Goal: Find specific page/section: Find specific page/section

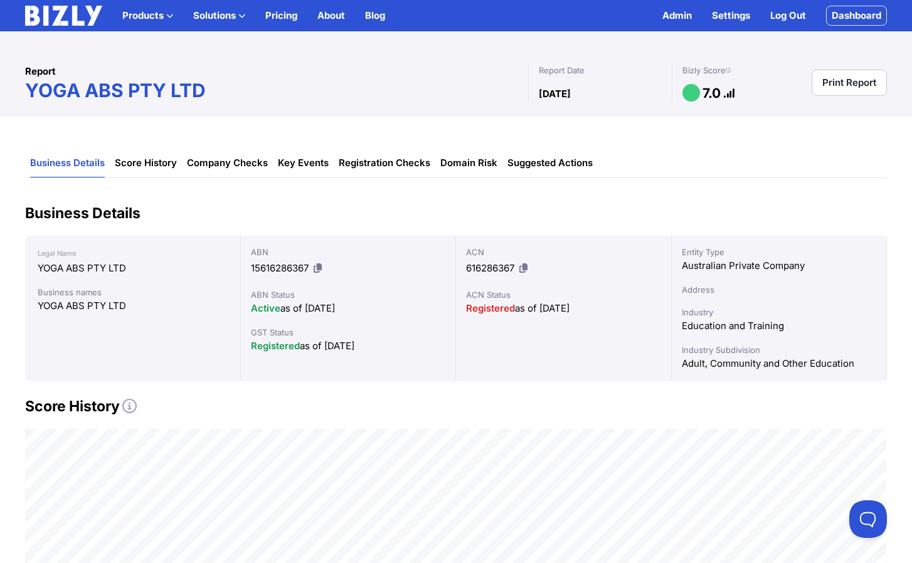
click at [232, 18] on button "Solutions" at bounding box center [219, 15] width 52 height 15
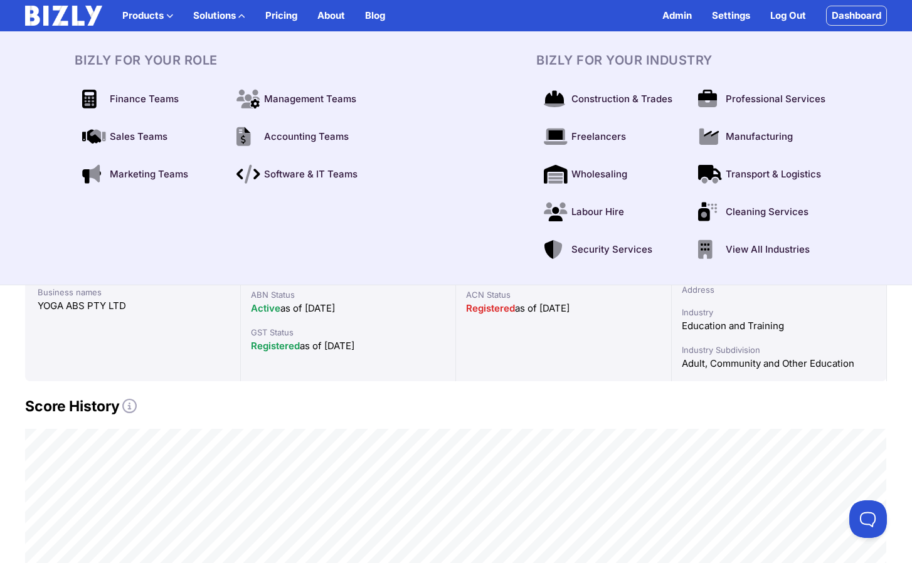
click at [232, 18] on button "Solutions" at bounding box center [219, 15] width 52 height 15
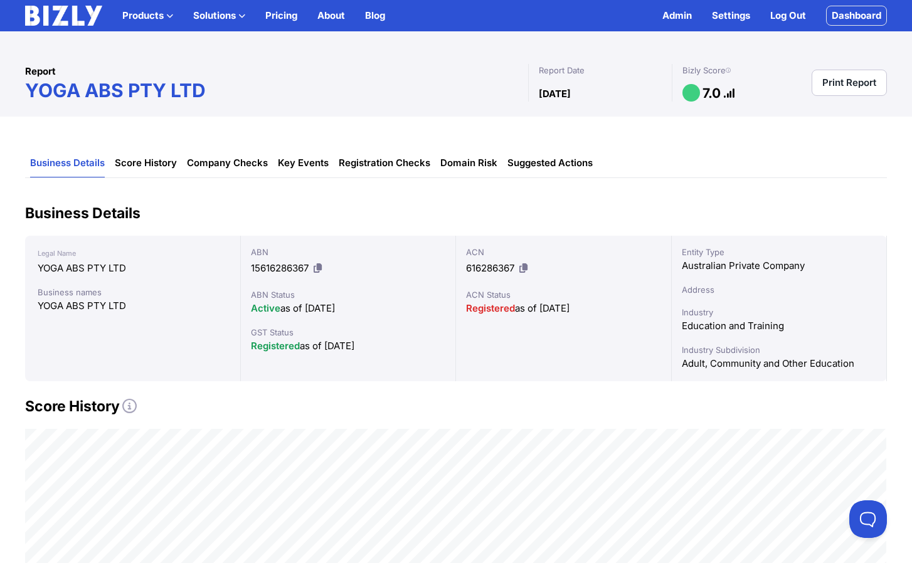
click at [391, 40] on div "Report YOGA ABS PTY LTD Report Date [DATE] Bizly Score 7.0 Print Report" at bounding box center [456, 73] width 912 height 85
click at [230, 11] on button "Solutions" at bounding box center [219, 15] width 52 height 15
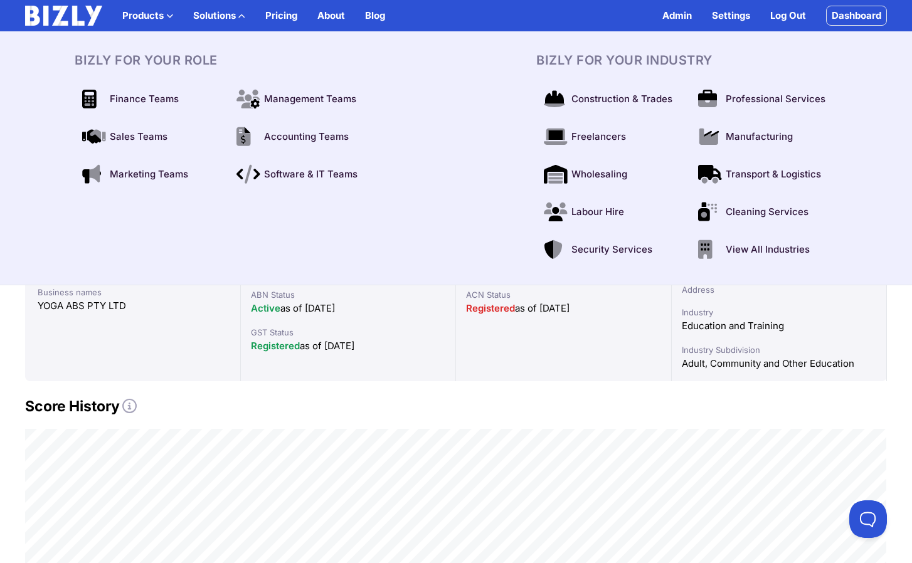
click at [230, 11] on button "Solutions" at bounding box center [219, 15] width 52 height 15
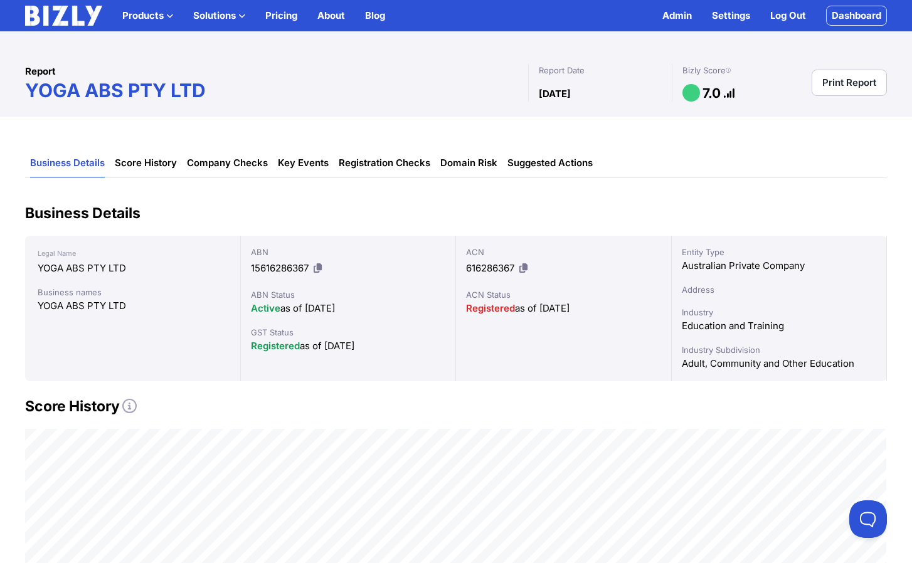
click at [230, 11] on button "Solutions" at bounding box center [219, 15] width 52 height 15
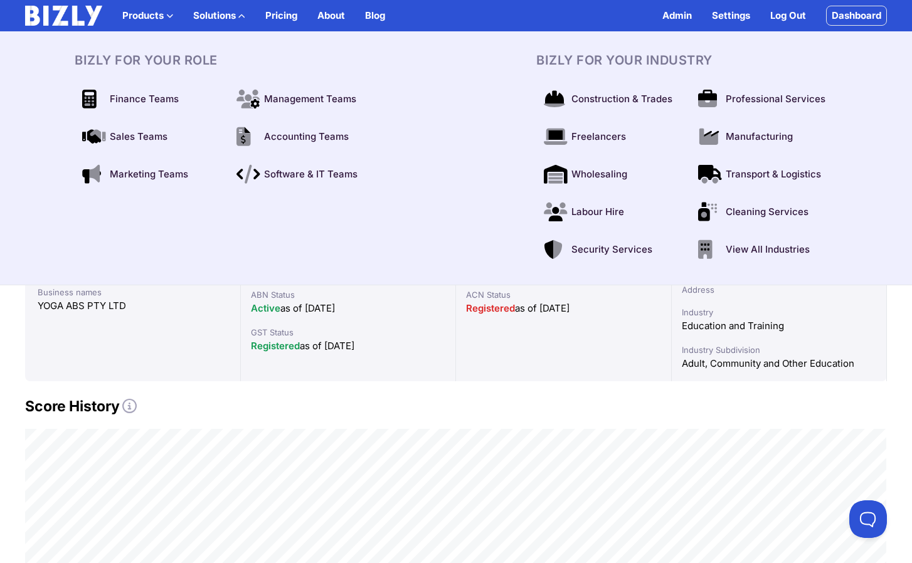
click at [230, 11] on button "Solutions" at bounding box center [219, 15] width 52 height 15
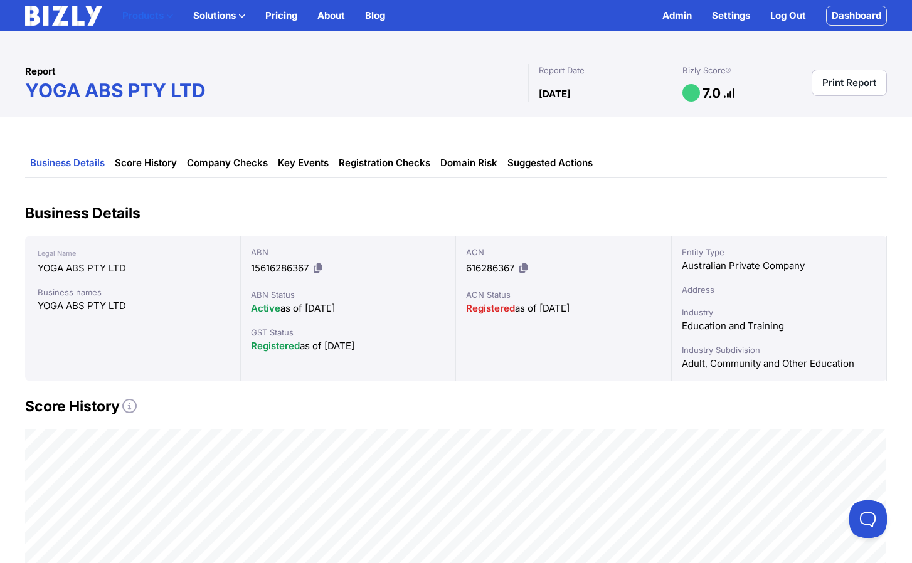
click at [172, 15] on icon "button" at bounding box center [169, 16] width 7 height 7
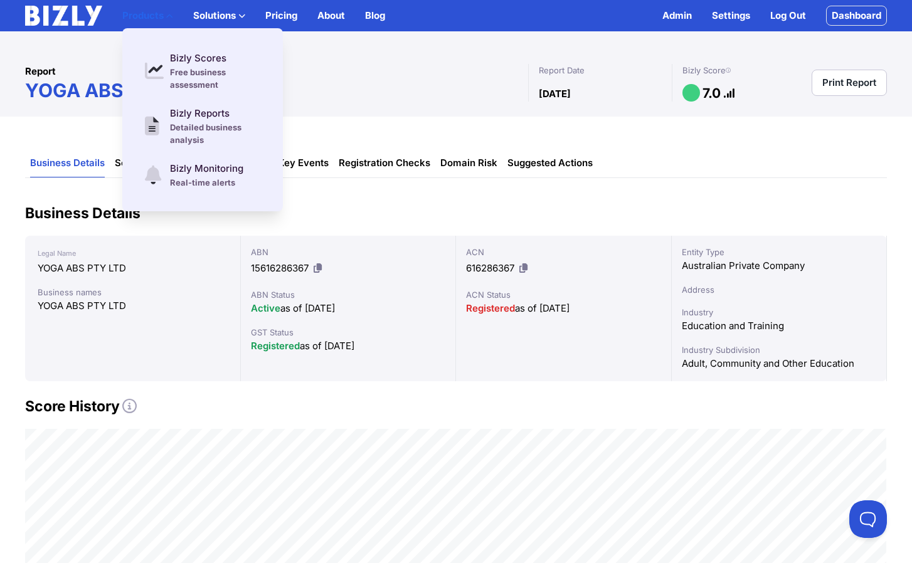
click at [172, 15] on icon "button" at bounding box center [169, 16] width 7 height 7
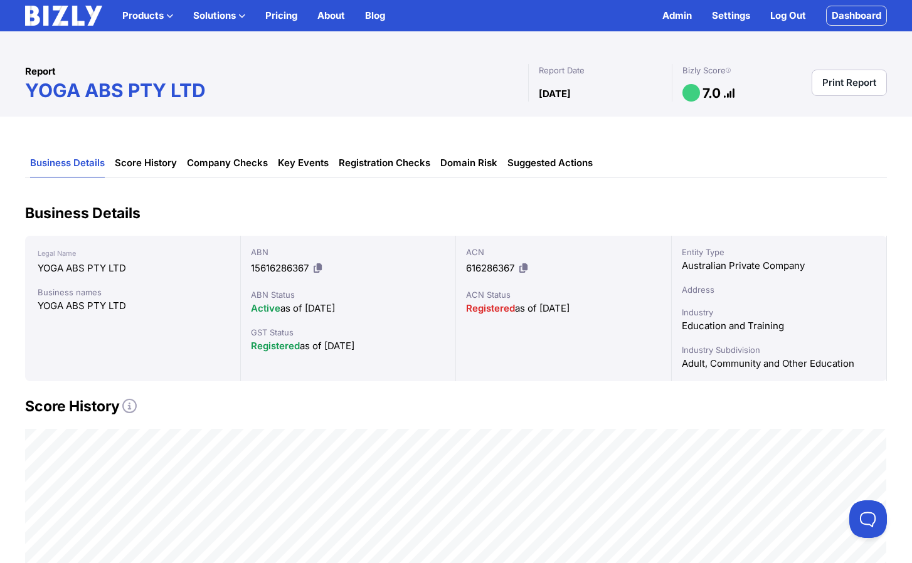
click at [215, 15] on button "Solutions" at bounding box center [219, 15] width 52 height 15
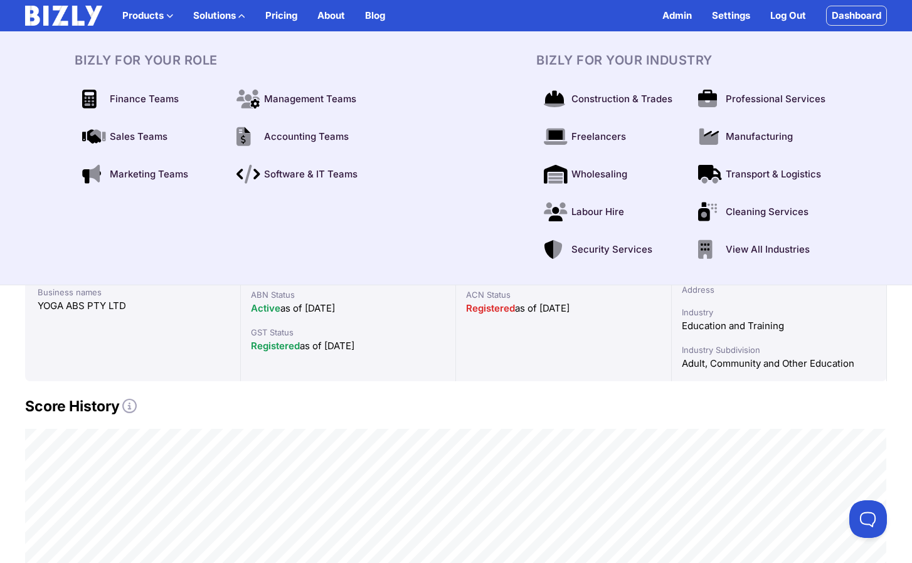
click at [215, 15] on button "Solutions" at bounding box center [219, 15] width 52 height 15
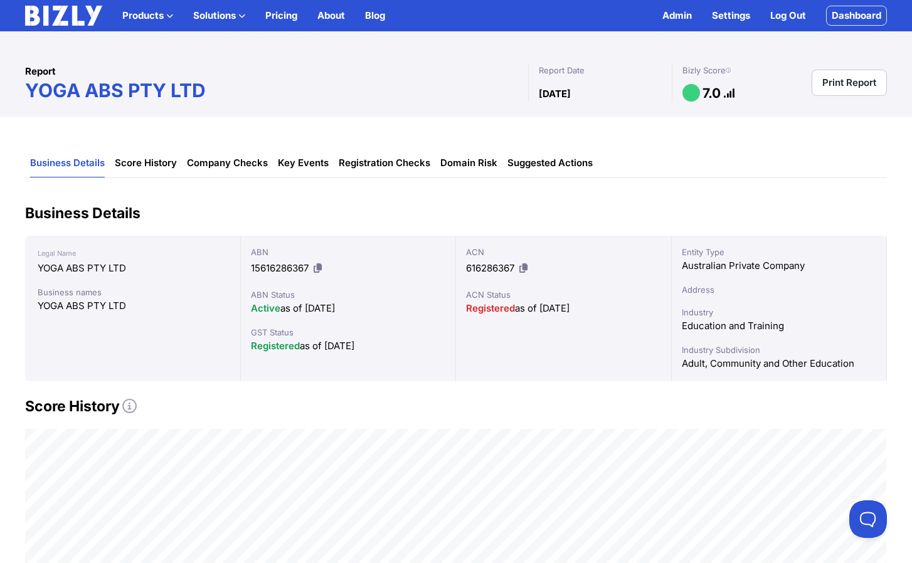
click at [133, 412] on icon at bounding box center [129, 406] width 14 height 14
click at [126, 404] on icon at bounding box center [129, 406] width 14 height 14
click at [47, 21] on img at bounding box center [63, 16] width 77 height 20
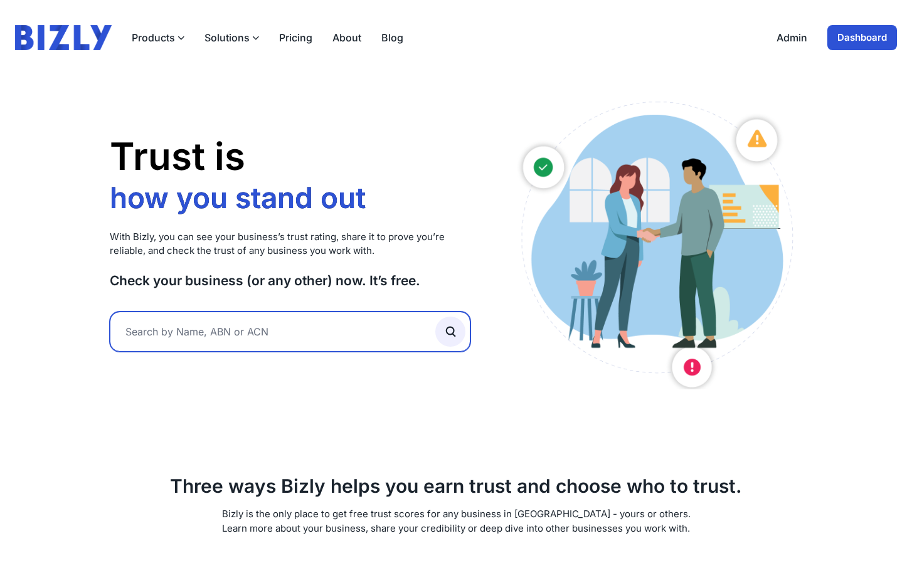
click at [191, 326] on input "text" at bounding box center [290, 332] width 361 height 40
type input "25fifteen"
click at [435, 317] on button "submit" at bounding box center [450, 332] width 30 height 30
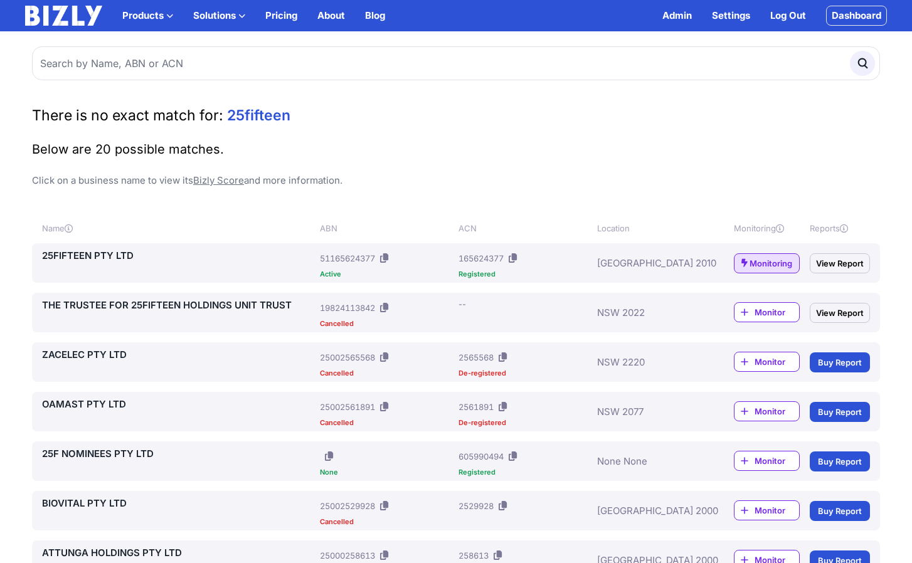
click at [65, 262] on link "25FIFTEEN PTY LTD" at bounding box center [178, 255] width 273 height 15
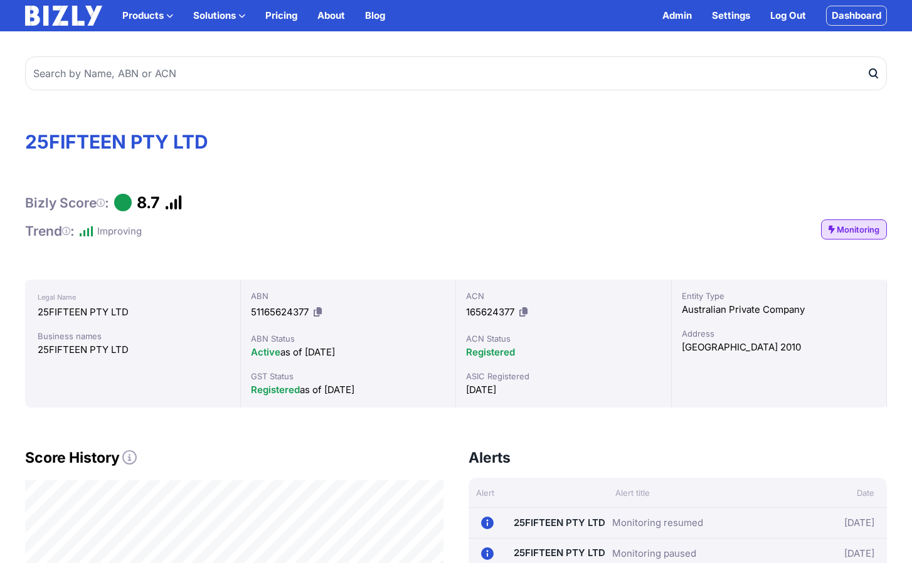
click at [679, 19] on link "Admin" at bounding box center [676, 15] width 29 height 15
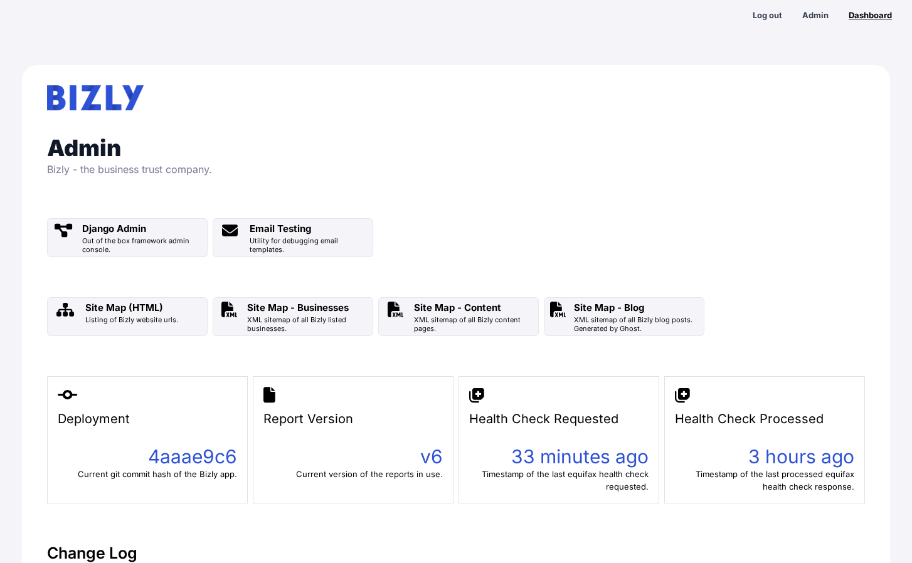
click at [863, 19] on div "Dashboard" at bounding box center [870, 15] width 43 height 13
